Goal: Task Accomplishment & Management: Complete application form

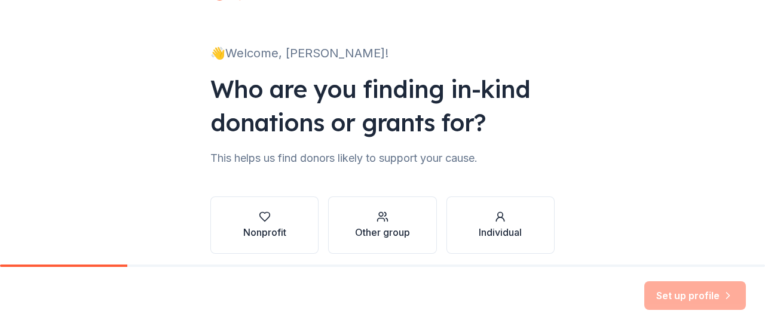
scroll to position [98, 0]
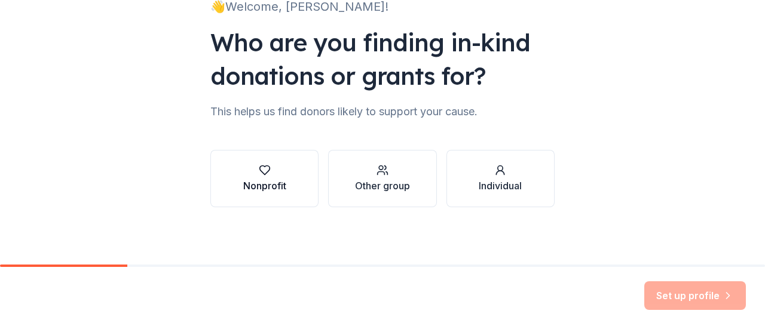
click at [265, 183] on div "Nonprofit" at bounding box center [264, 186] width 43 height 14
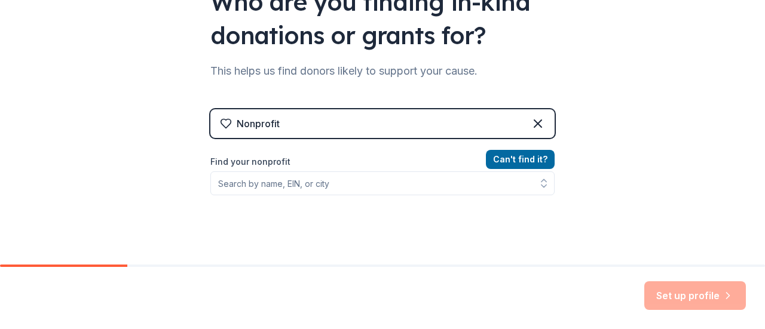
scroll to position [158, 0]
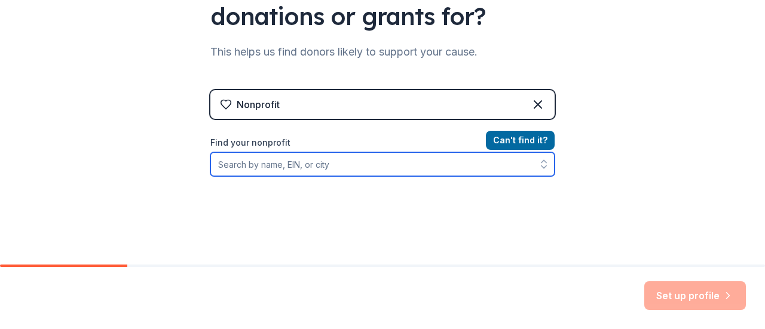
click at [352, 169] on input "Find your nonprofit" at bounding box center [382, 164] width 344 height 24
click at [259, 167] on input "Find your nonprofit" at bounding box center [382, 164] width 344 height 24
paste input "EIN # [US_EMPLOYER_IDENTIFICATION_NUMBER]"
type input "EIN # [US_EMPLOYER_IDENTIFICATION_NUMBER]"
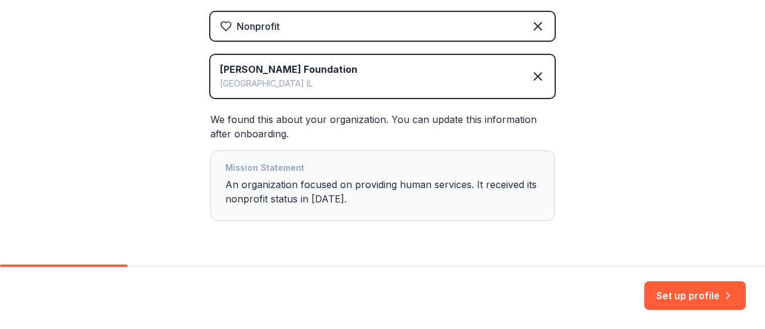
scroll to position [273, 0]
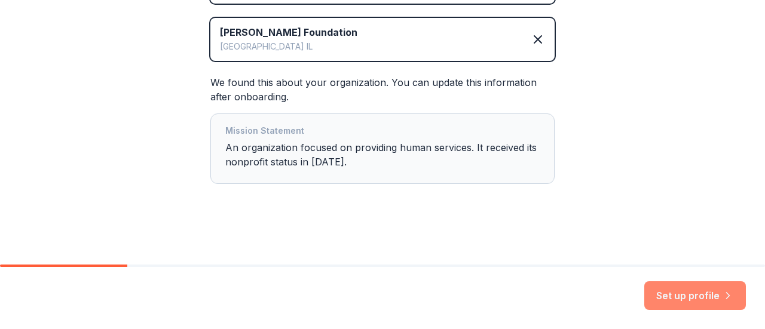
click at [698, 293] on button "Set up profile" at bounding box center [695, 295] width 102 height 29
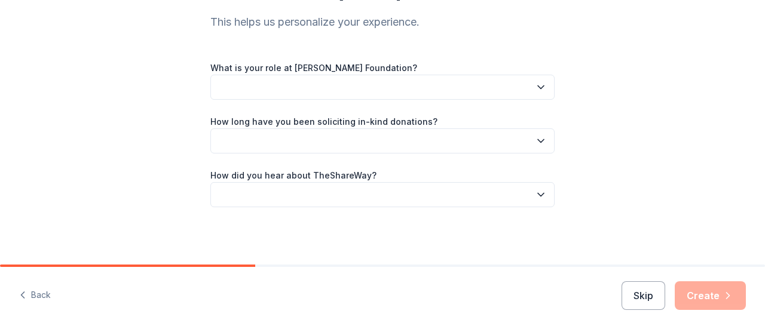
scroll to position [125, 0]
click at [377, 84] on button "button" at bounding box center [382, 87] width 344 height 25
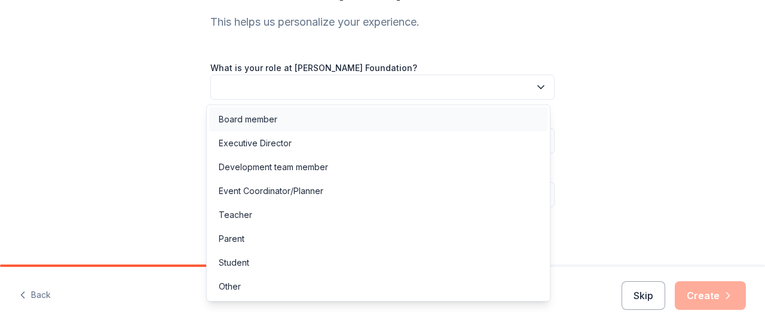
click at [319, 119] on div "Board member" at bounding box center [378, 120] width 338 height 24
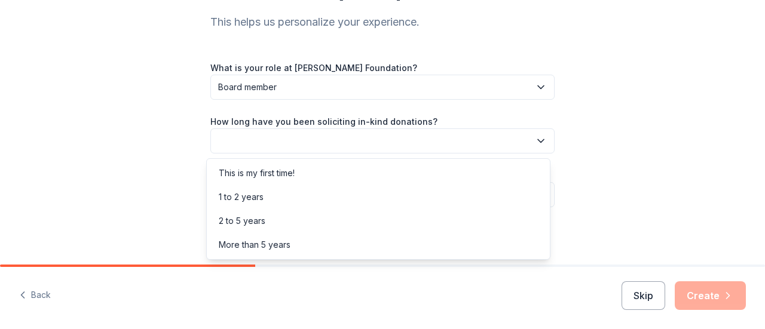
click at [309, 149] on button "button" at bounding box center [382, 140] width 344 height 25
click at [319, 181] on div "This is my first time!" at bounding box center [378, 173] width 338 height 24
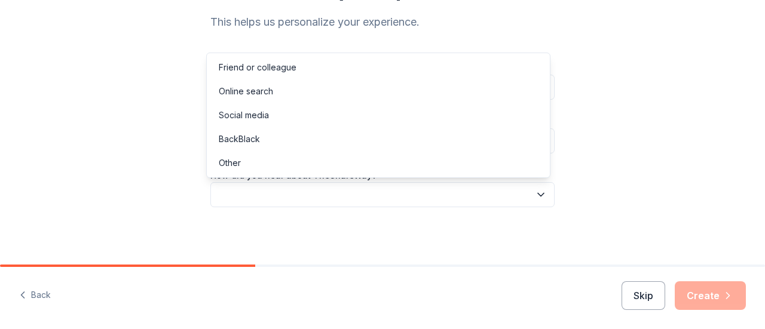
click at [312, 205] on button "button" at bounding box center [382, 194] width 344 height 25
click at [279, 88] on div "Online search" at bounding box center [378, 91] width 338 height 24
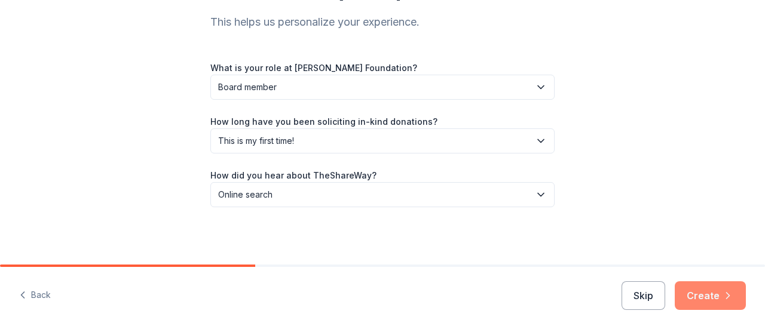
click at [705, 295] on button "Create" at bounding box center [709, 295] width 71 height 29
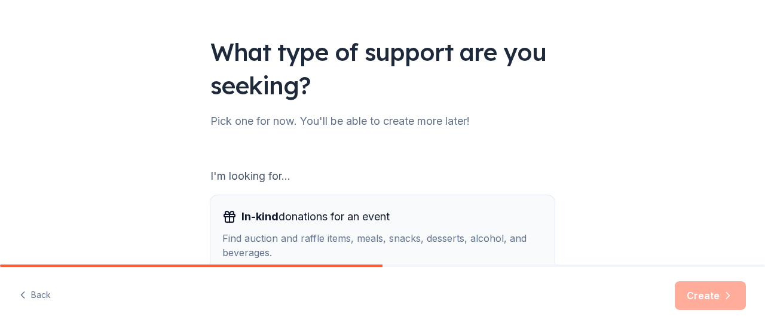
scroll to position [217, 0]
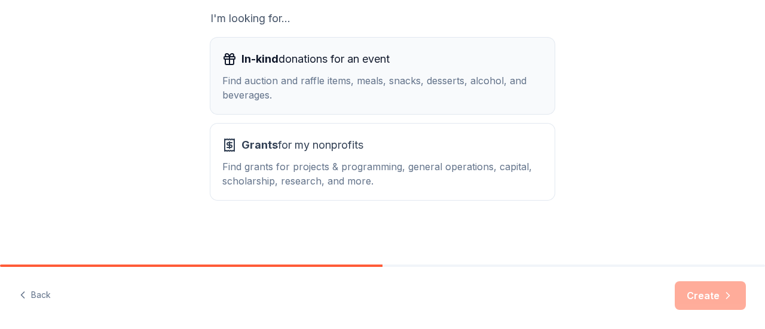
click at [336, 84] on div "Find auction and raffle items, meals, snacks, desserts, alcohol, and beverages." at bounding box center [382, 87] width 320 height 29
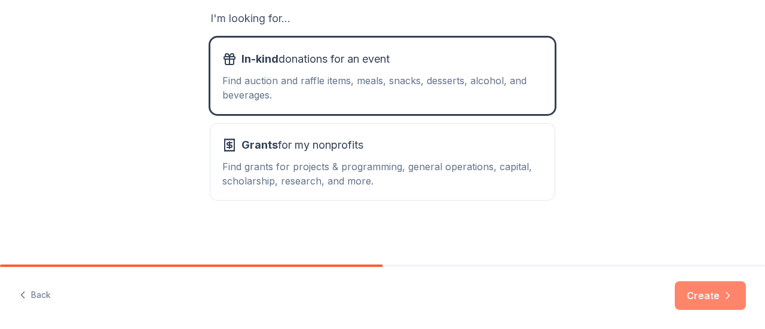
click at [702, 291] on button "Create" at bounding box center [709, 295] width 71 height 29
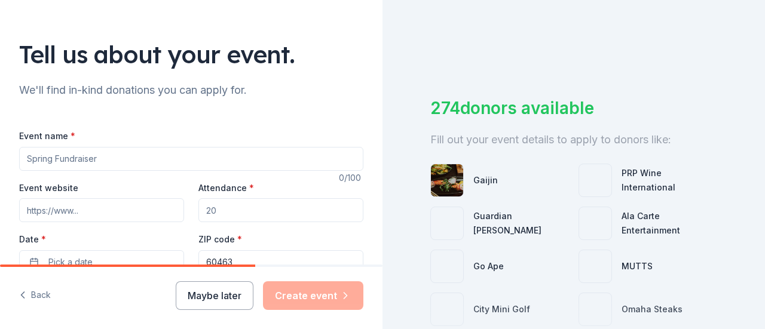
scroll to position [119, 0]
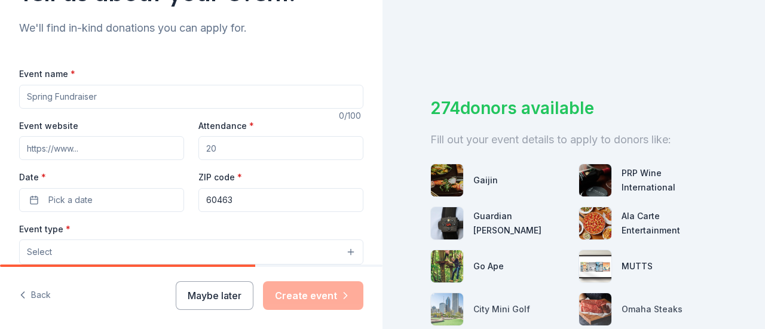
drag, startPoint x: 87, startPoint y: 97, endPoint x: 94, endPoint y: 95, distance: 7.6
click at [91, 97] on input "Event name *" at bounding box center [191, 97] width 344 height 24
type input "Golf Outing"
click at [70, 152] on input "Event website" at bounding box center [101, 148] width 165 height 24
paste input "[DOMAIN_NAME]"
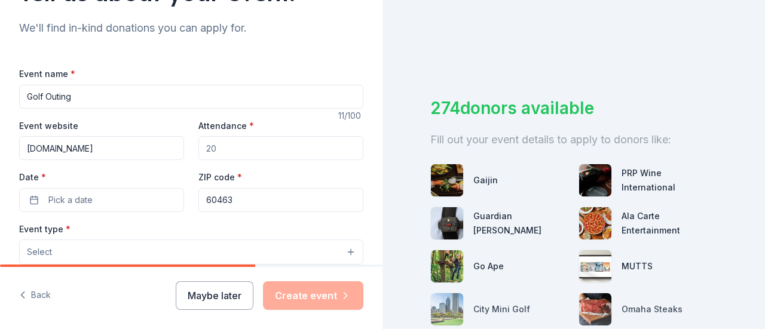
type input "[DOMAIN_NAME]"
click at [245, 143] on input "Attendance *" at bounding box center [280, 148] width 165 height 24
drag, startPoint x: 270, startPoint y: 151, endPoint x: 102, endPoint y: 145, distance: 168.6
click at [102, 145] on div "Event website [DOMAIN_NAME] Attendance * Date * Pick a date ZIP code * 60463" at bounding box center [191, 165] width 344 height 94
click at [256, 146] on input "Attendance *" at bounding box center [280, 148] width 165 height 24
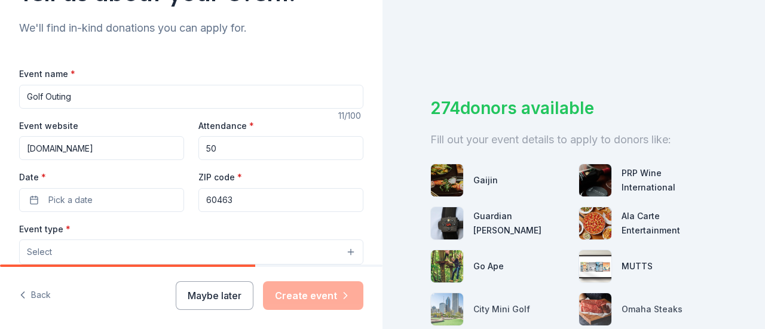
type input "5"
type input "300"
click at [22, 203] on button "Pick a date" at bounding box center [101, 200] width 165 height 24
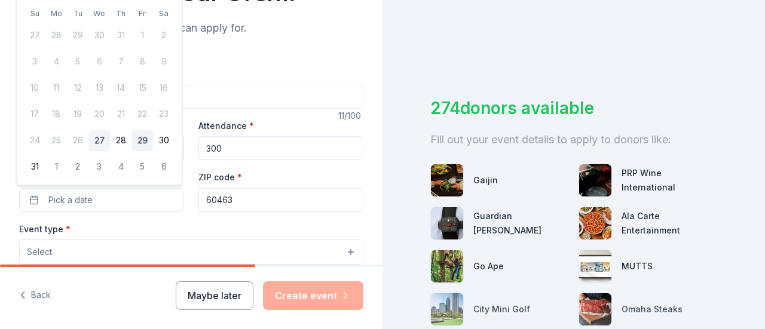
click at [144, 144] on button "29" at bounding box center [142, 141] width 22 height 22
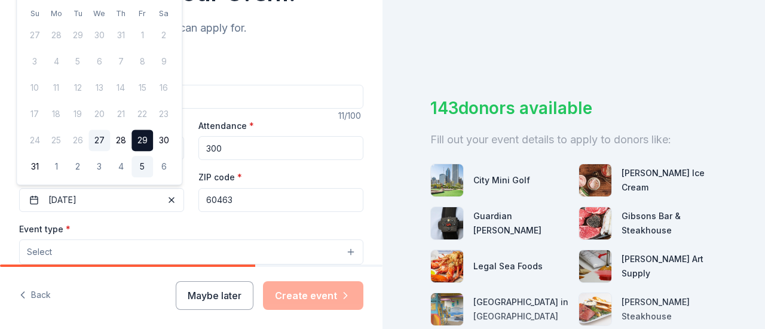
click at [139, 160] on button "5" at bounding box center [142, 168] width 22 height 22
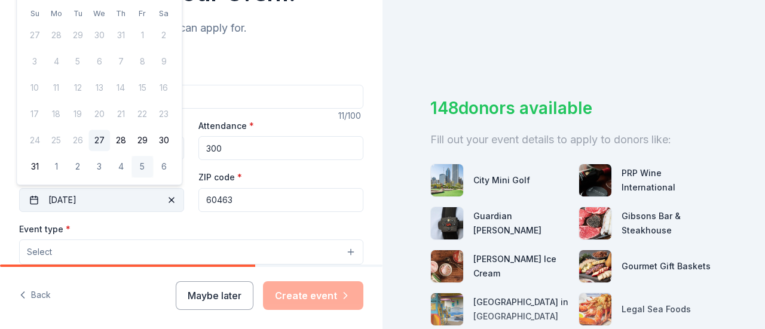
click at [76, 200] on button "[DATE]" at bounding box center [101, 200] width 165 height 24
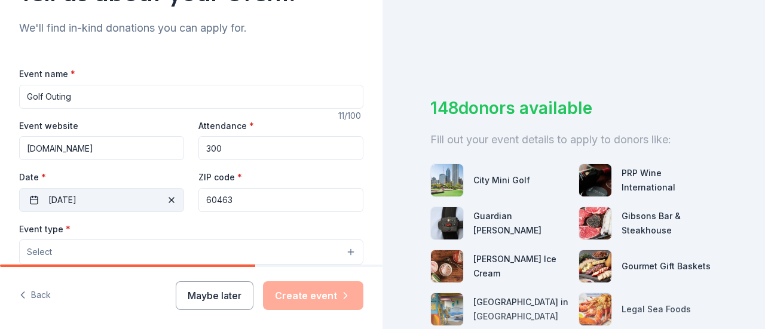
click at [52, 197] on button "[DATE]" at bounding box center [101, 200] width 165 height 24
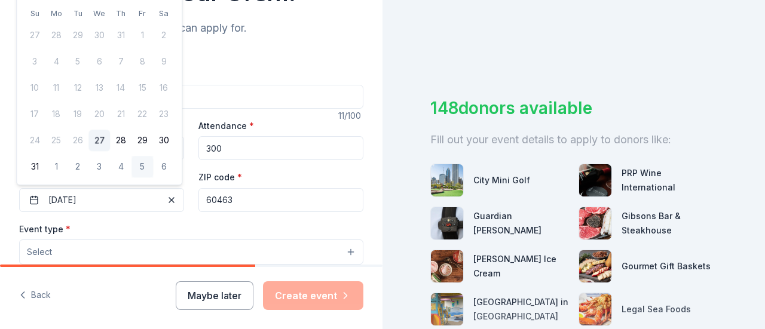
drag, startPoint x: 130, startPoint y: 261, endPoint x: 133, endPoint y: 252, distance: 9.3
click at [131, 256] on button "Select" at bounding box center [191, 252] width 344 height 25
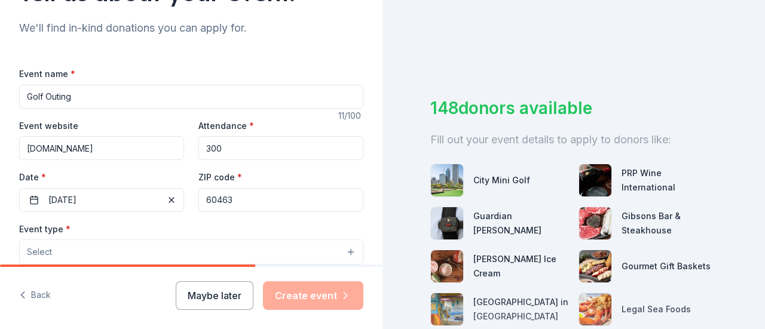
drag, startPoint x: 164, startPoint y: 194, endPoint x: 164, endPoint y: 200, distance: 6.6
click at [164, 200] on span "button" at bounding box center [171, 200] width 14 height 14
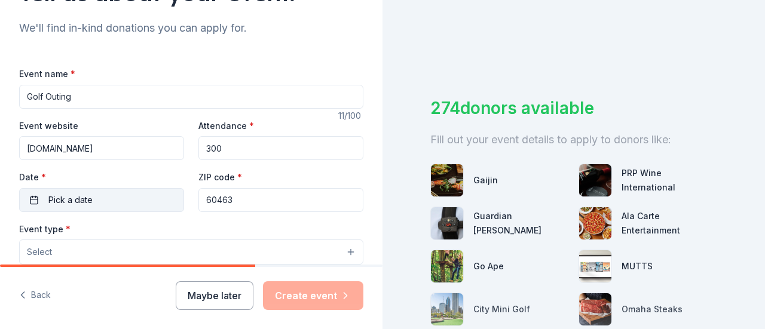
click at [27, 185] on div "Date * Pick a date" at bounding box center [101, 191] width 165 height 42
click at [39, 195] on button "Pick a date" at bounding box center [101, 200] width 165 height 24
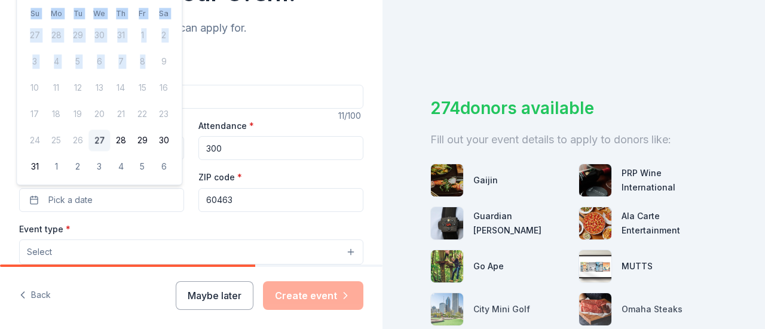
drag, startPoint x: 152, startPoint y: 2, endPoint x: 139, endPoint y: 40, distance: 40.4
click at [145, 55] on div "[DATE] Su Mo Tu We Th Fr Sa 27 28 29 30 31 1 2 3 4 5 6 7 8 9 10 11 12 13 14 15 …" at bounding box center [99, 79] width 151 height 197
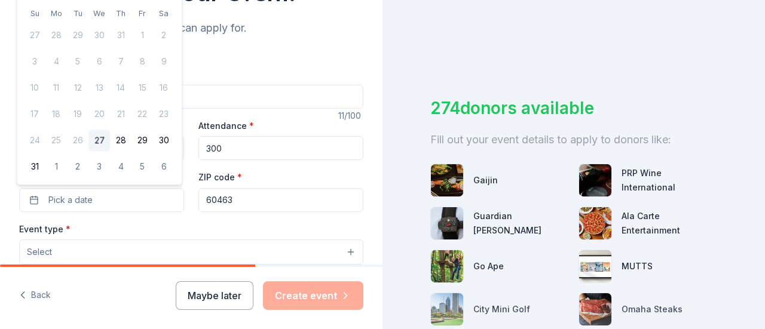
click at [144, 25] on td "1" at bounding box center [142, 36] width 22 height 22
click at [154, 13] on th "Sa" at bounding box center [164, 13] width 22 height 13
click at [155, 17] on th "Sa" at bounding box center [164, 13] width 22 height 13
click at [143, 168] on button "5" at bounding box center [142, 168] width 22 height 22
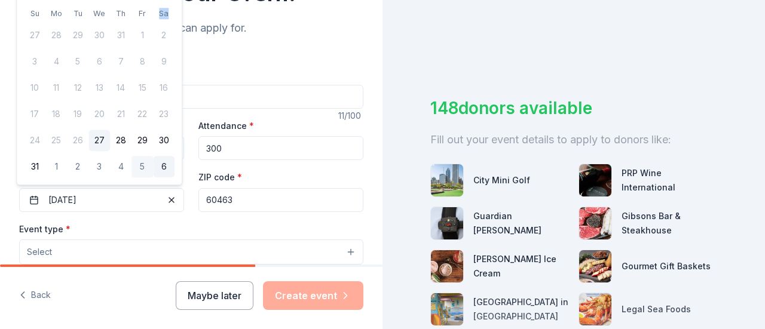
click at [161, 168] on button "6" at bounding box center [164, 168] width 22 height 22
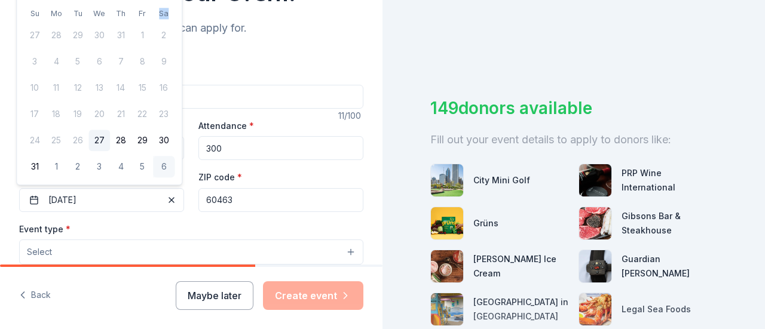
drag, startPoint x: 61, startPoint y: 197, endPoint x: 85, endPoint y: 186, distance: 26.0
click at [61, 199] on button "[DATE]" at bounding box center [101, 200] width 165 height 24
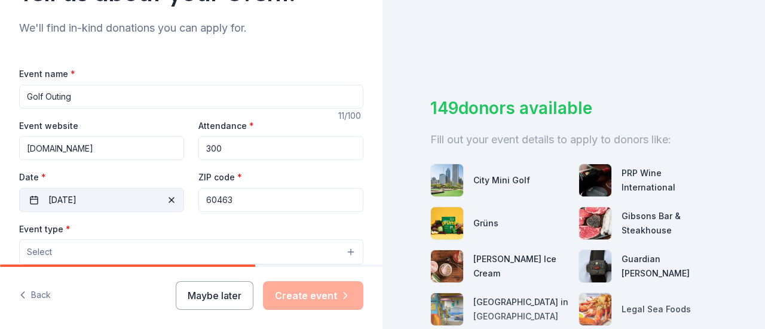
click at [72, 197] on button "[DATE]" at bounding box center [101, 200] width 165 height 24
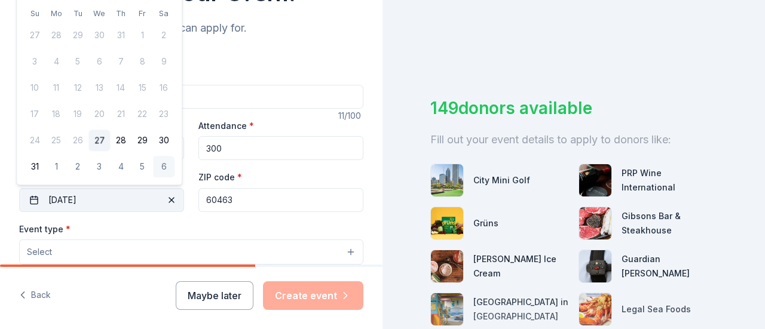
click at [72, 197] on button "[DATE]" at bounding box center [101, 200] width 165 height 24
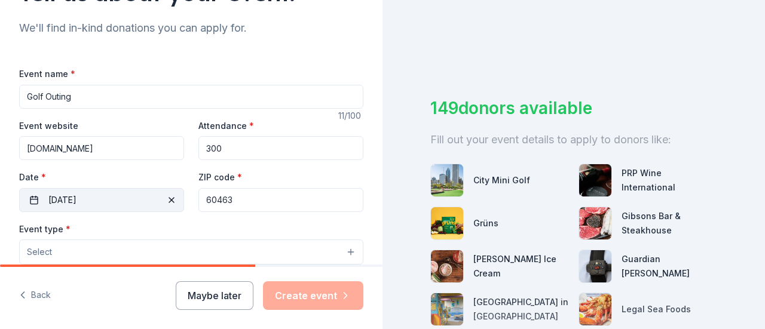
click at [161, 206] on button "[DATE]" at bounding box center [101, 200] width 165 height 24
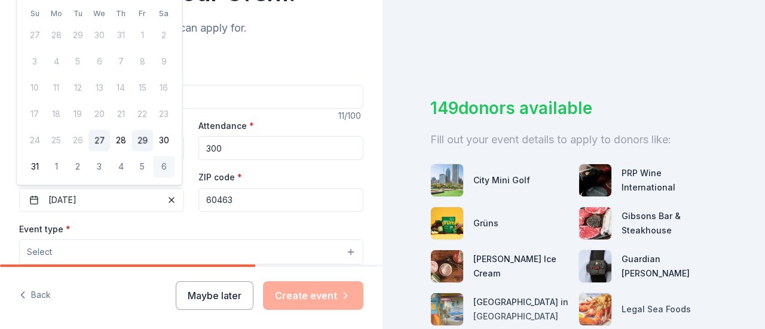
click at [136, 146] on button "29" at bounding box center [142, 141] width 22 height 22
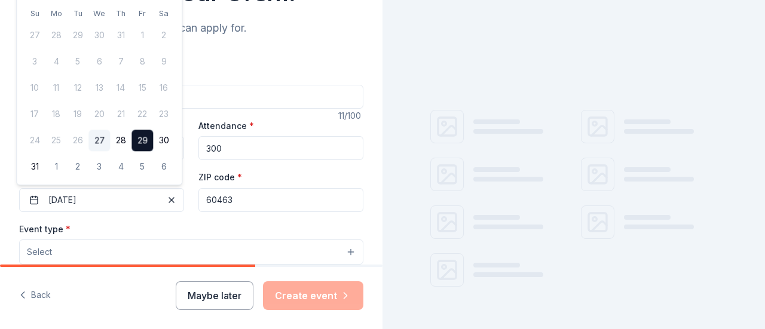
click at [156, 237] on div "Event type * Select" at bounding box center [191, 244] width 344 height 44
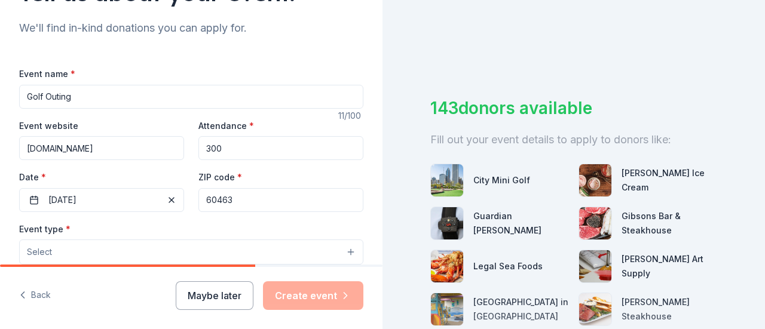
click at [151, 252] on button "Select" at bounding box center [191, 252] width 344 height 25
click at [162, 253] on button "Select" at bounding box center [191, 252] width 344 height 25
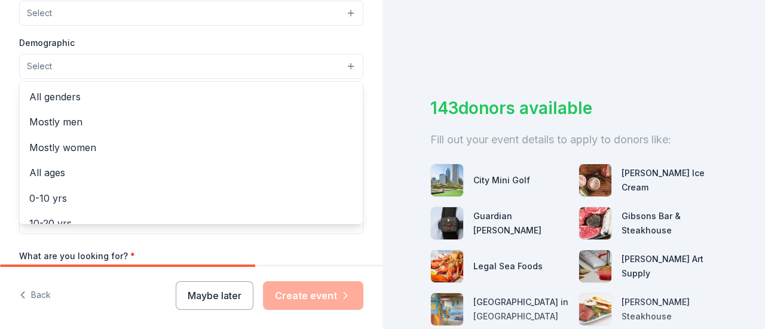
click at [342, 70] on button "Select" at bounding box center [191, 66] width 344 height 25
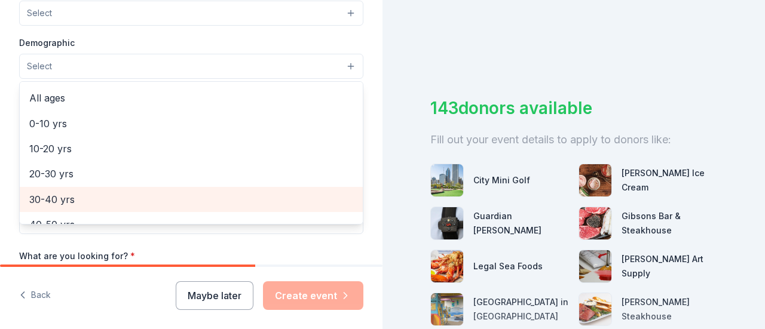
scroll to position [60, 0]
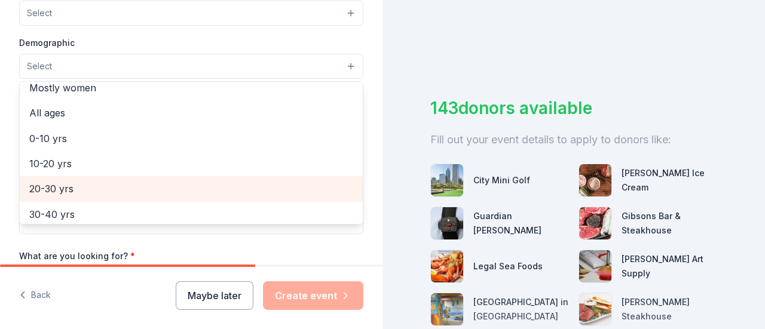
click at [160, 182] on span "20-30 yrs" at bounding box center [191, 189] width 324 height 16
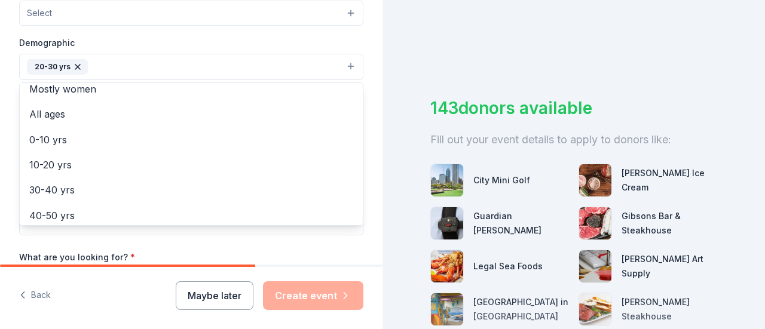
click at [10, 240] on div "Tell us about your event. We'll find in-kind donations you can apply for. Event…" at bounding box center [191, 40] width 382 height 796
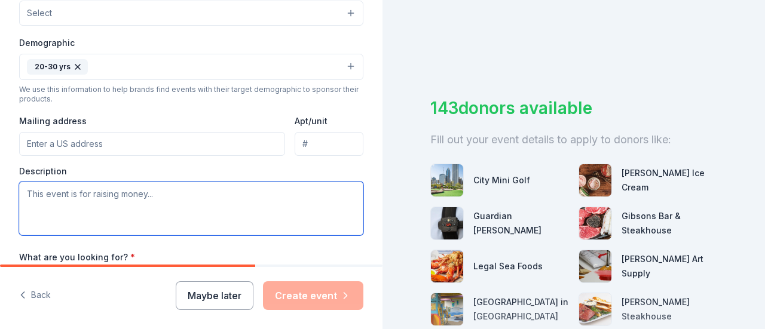
click at [86, 197] on textarea at bounding box center [191, 209] width 344 height 54
type textarea "Golf outing and Silent Auction"
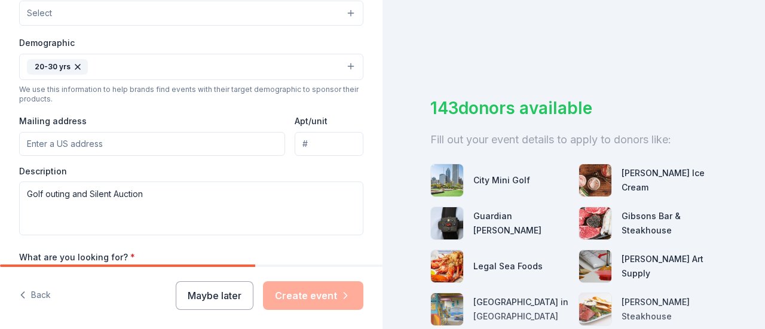
scroll to position [502, 0]
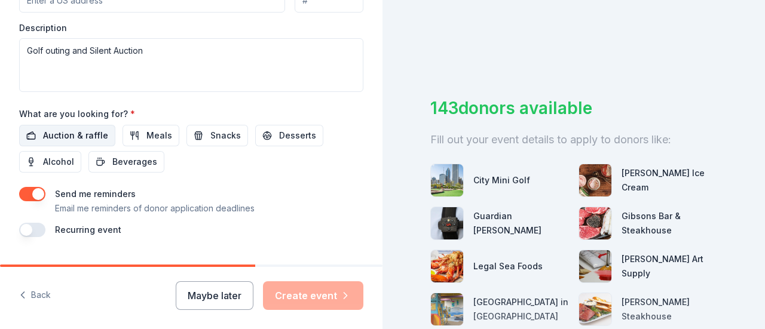
click at [82, 136] on span "Auction & raffle" at bounding box center [75, 135] width 65 height 14
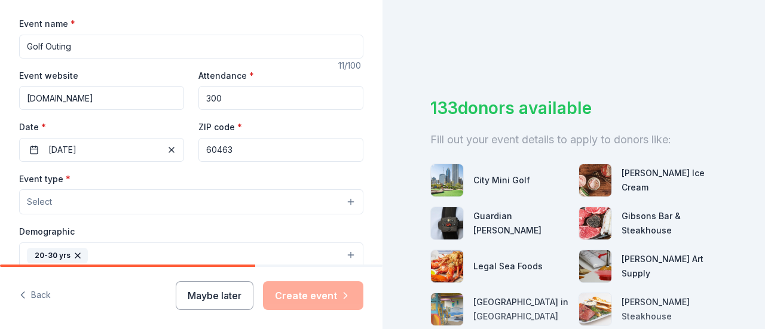
scroll to position [229, 0]
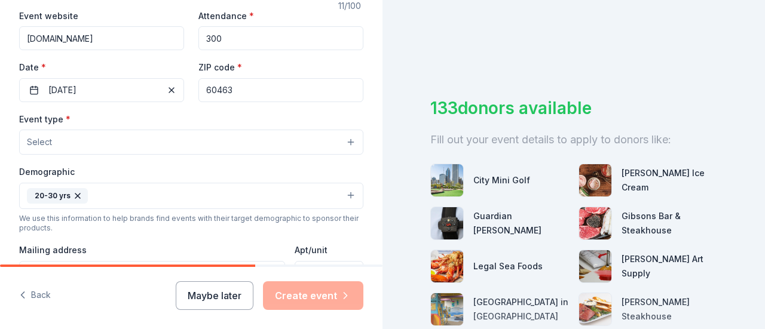
click at [128, 148] on button "Select" at bounding box center [191, 142] width 344 height 25
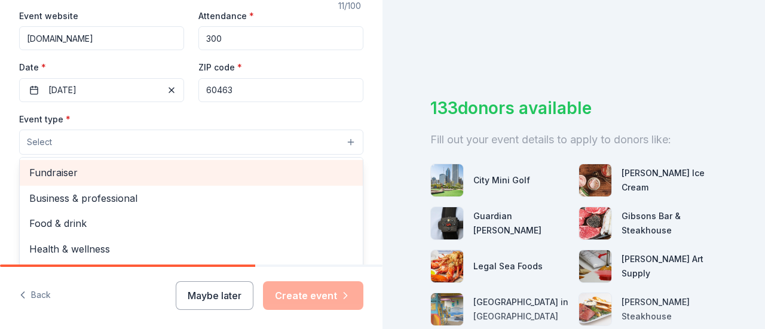
click at [131, 161] on div "Fundraiser" at bounding box center [191, 172] width 343 height 25
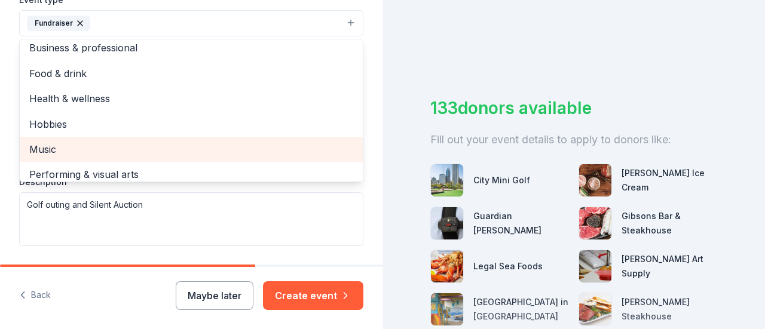
scroll to position [0, 0]
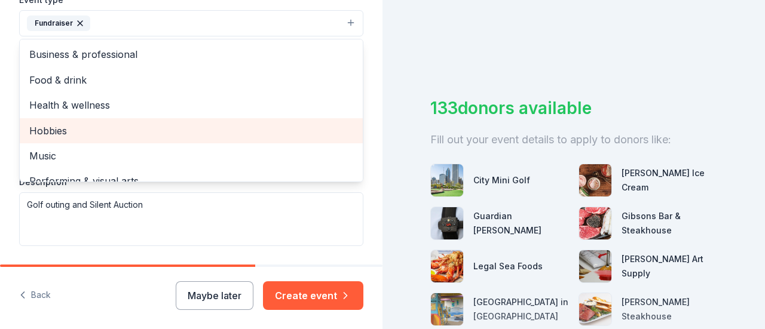
click at [73, 125] on span "Hobbies" at bounding box center [191, 131] width 324 height 16
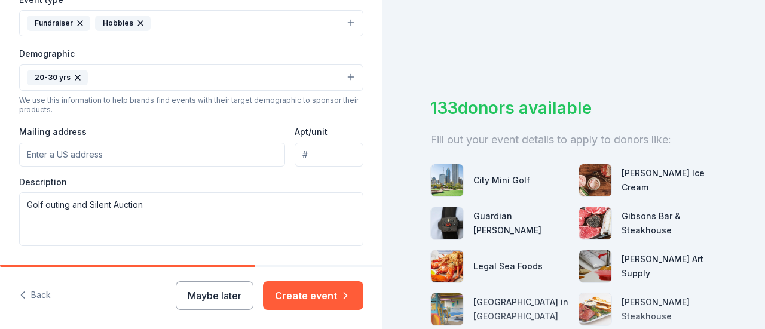
click at [140, 22] on icon "button" at bounding box center [141, 24] width 10 height 10
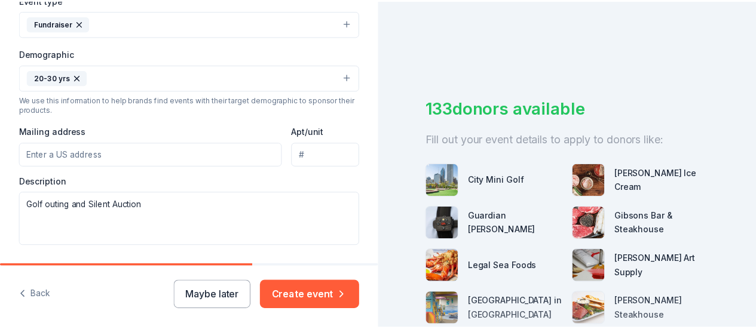
scroll to position [529, 0]
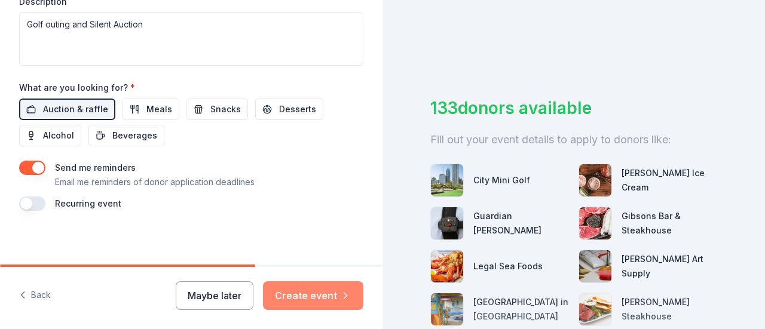
click at [308, 294] on button "Create event" at bounding box center [313, 295] width 100 height 29
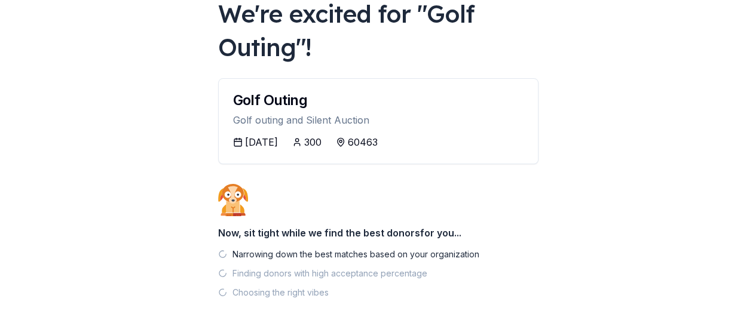
scroll to position [128, 0]
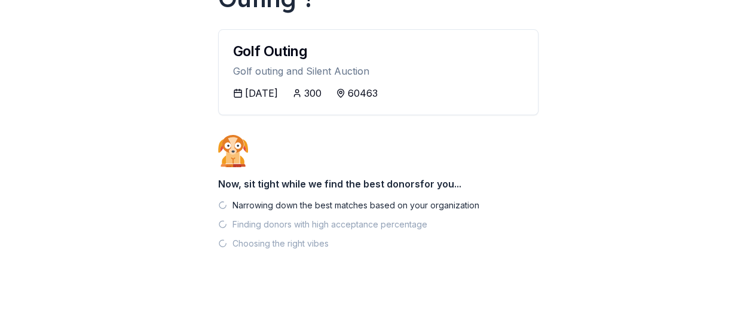
click at [302, 95] on icon at bounding box center [297, 93] width 10 height 10
click at [302, 93] on icon at bounding box center [297, 93] width 10 height 10
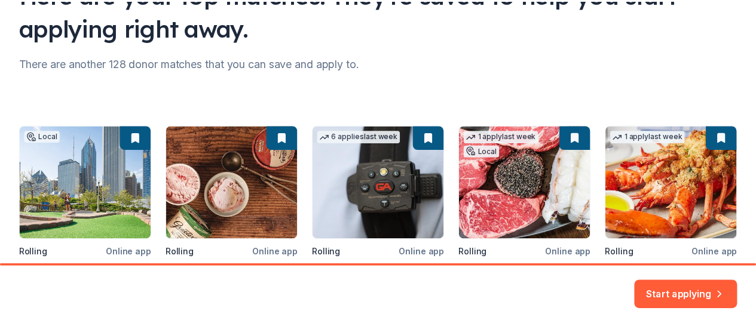
scroll to position [177, 0]
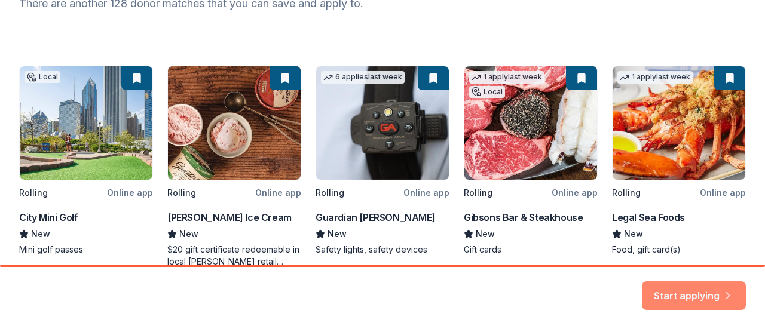
click at [676, 296] on button "Start applying" at bounding box center [694, 288] width 104 height 29
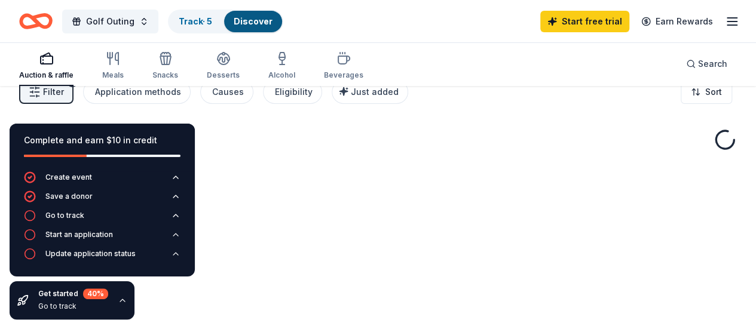
scroll to position [87, 0]
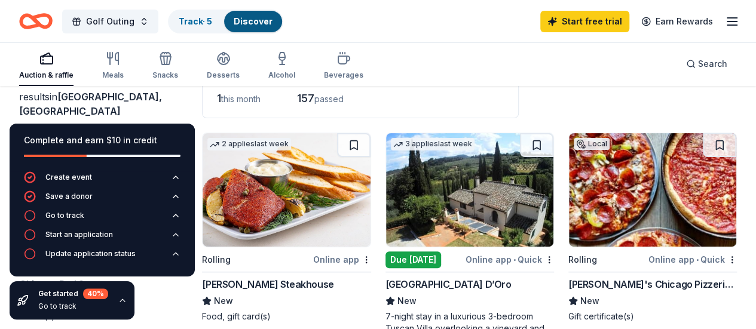
click at [537, 79] on div "Auction & raffle Meals Snacks Desserts Alcohol Beverages Search" at bounding box center [377, 64] width 717 height 44
click at [455, 68] on div "Auction & raffle Meals Snacks Desserts Alcohol Beverages Search" at bounding box center [377, 64] width 717 height 44
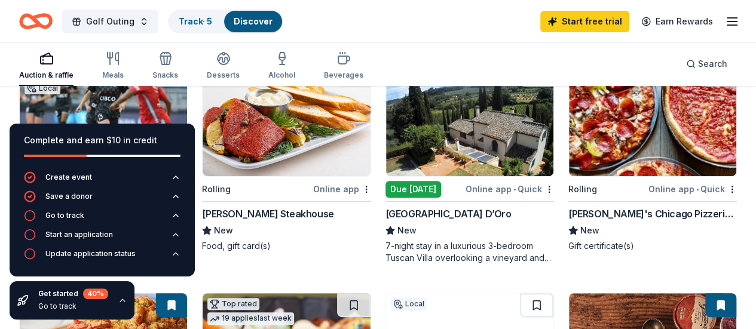
scroll to position [207, 0]
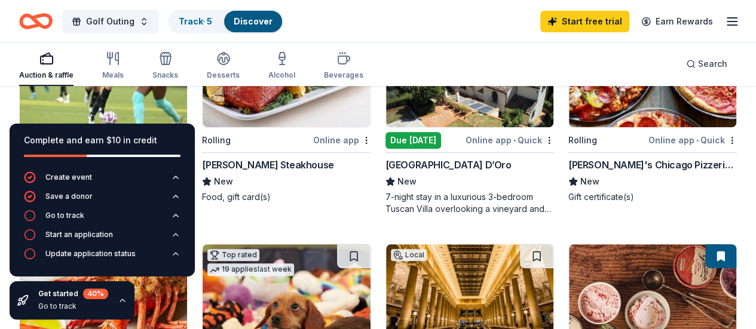
click at [125, 306] on div "Get started 40 % Go to track" at bounding box center [72, 300] width 125 height 38
click at [119, 303] on icon "button" at bounding box center [123, 301] width 10 height 10
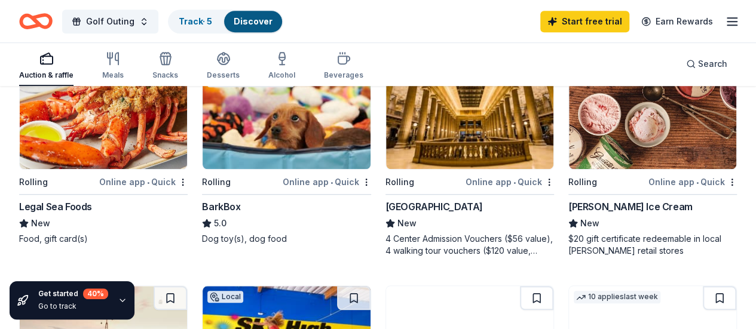
scroll to position [418, 0]
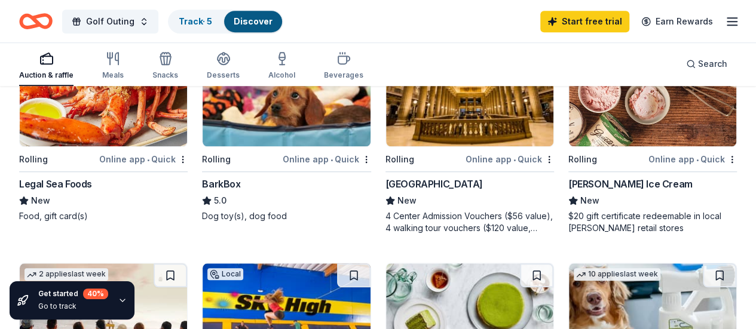
click at [465, 158] on div "Online app • Quick" at bounding box center [509, 159] width 88 height 15
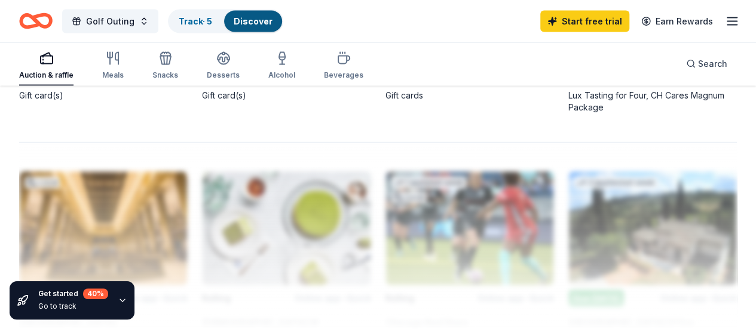
scroll to position [1171, 0]
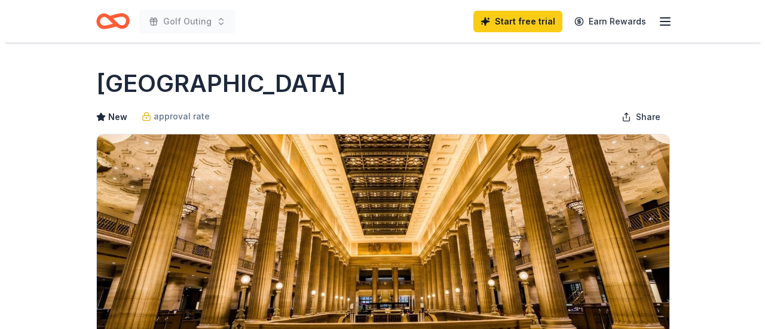
scroll to position [358, 0]
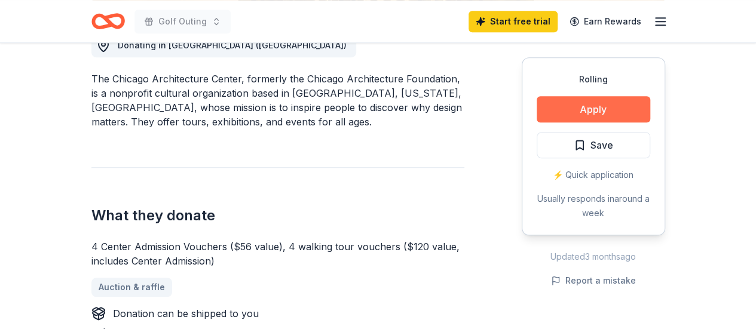
click at [605, 105] on button "Apply" at bounding box center [593, 109] width 114 height 26
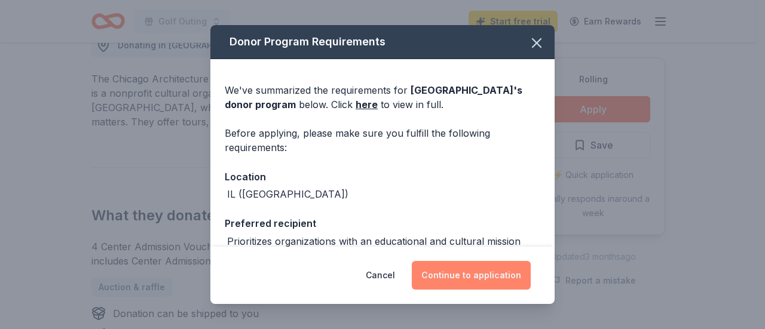
click at [477, 278] on button "Continue to application" at bounding box center [471, 275] width 119 height 29
